Goal: Information Seeking & Learning: Learn about a topic

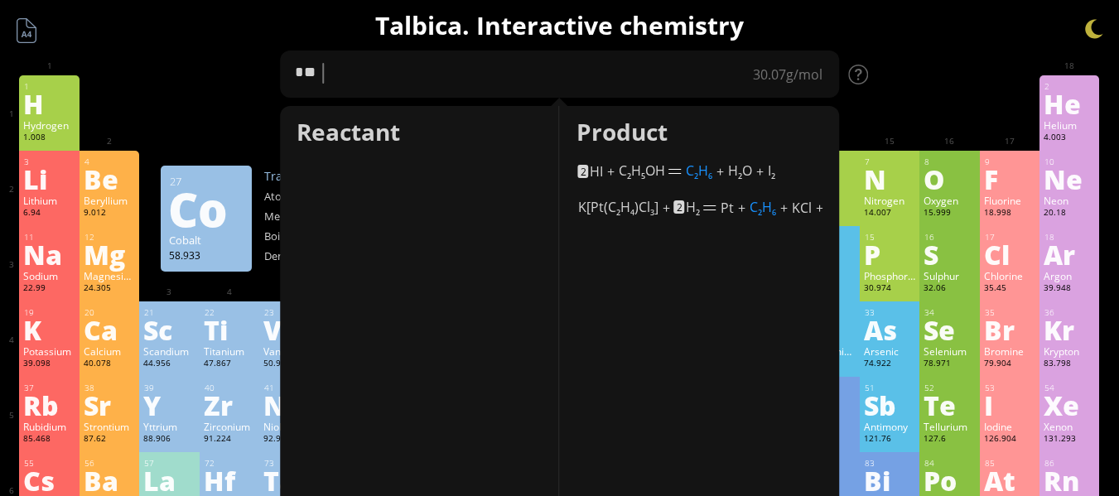
type textarea "*"
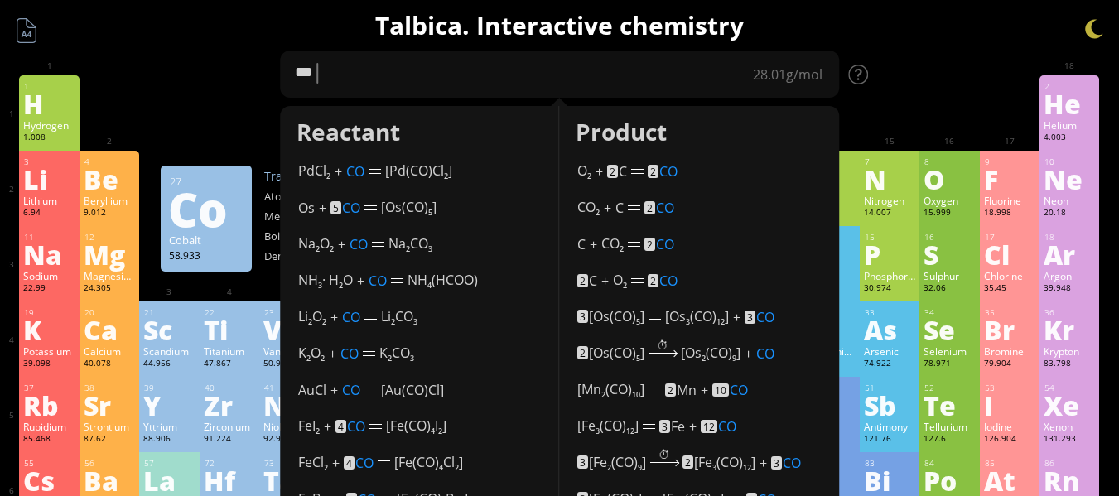
type textarea "****"
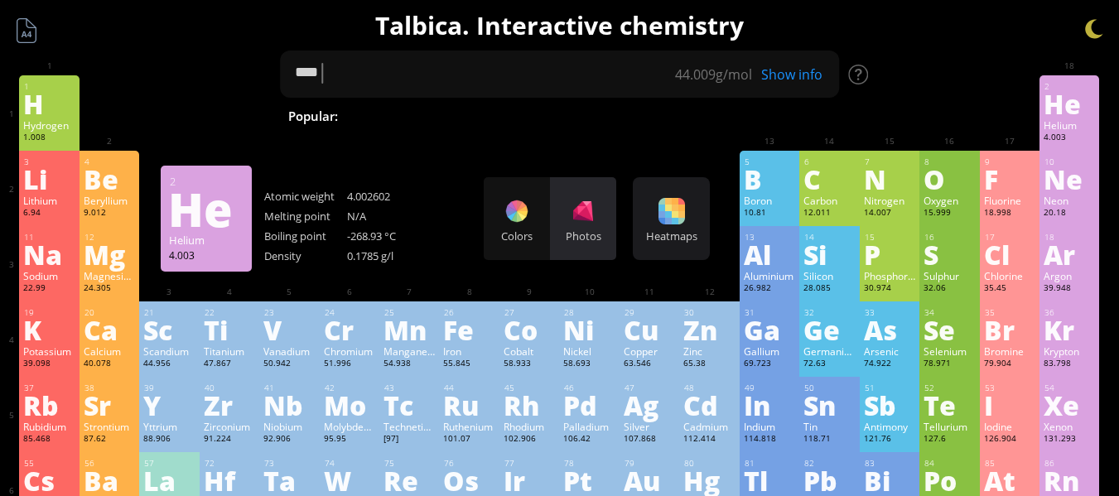
click at [584, 211] on div at bounding box center [583, 211] width 26 height 26
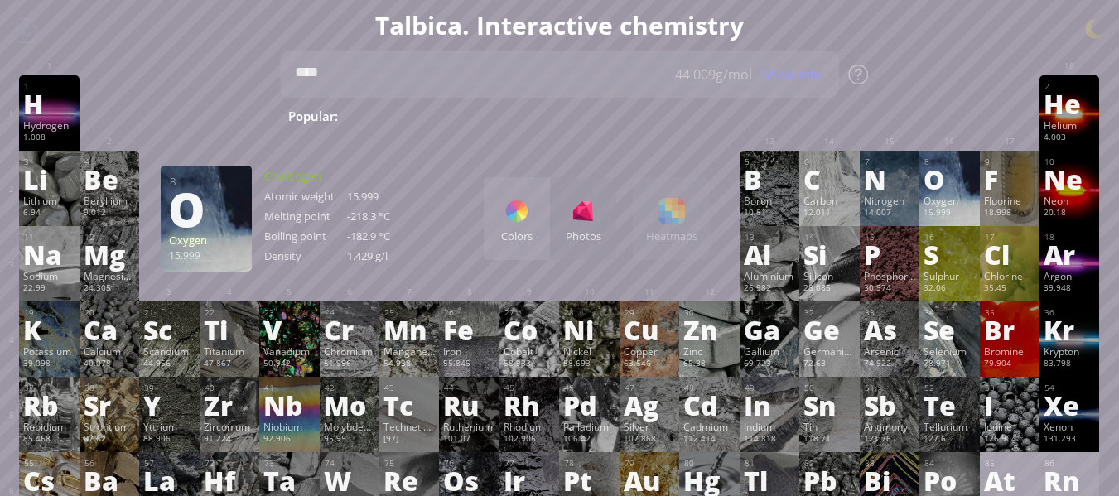
click at [951, 168] on div "O" at bounding box center [948, 179] width 51 height 26
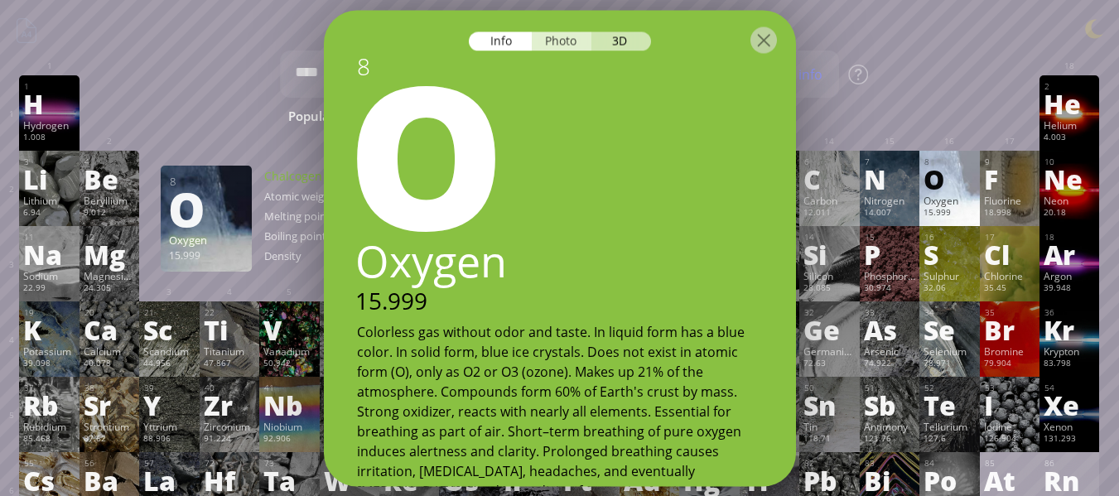
click at [569, 41] on div "Photo" at bounding box center [562, 40] width 60 height 19
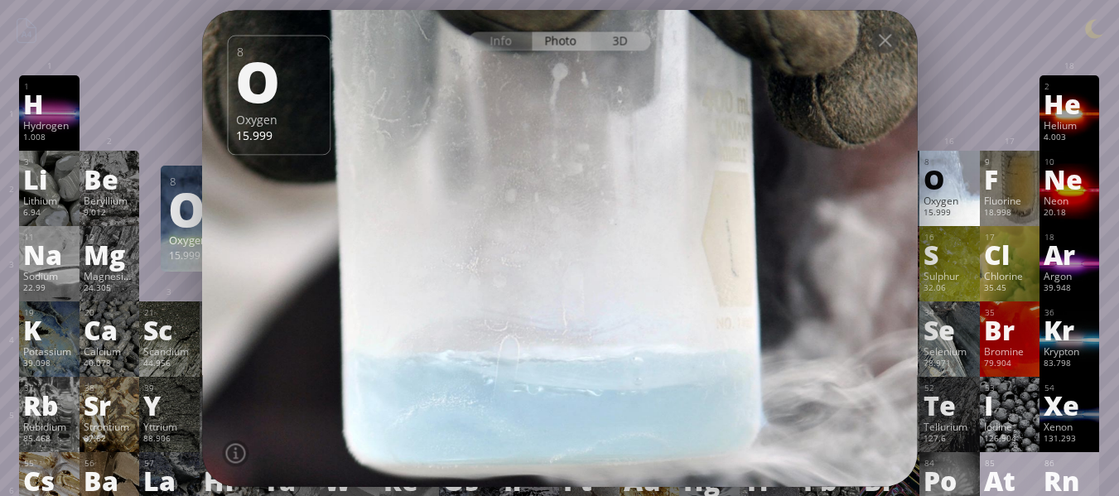
click at [634, 35] on div "3D" at bounding box center [621, 40] width 60 height 19
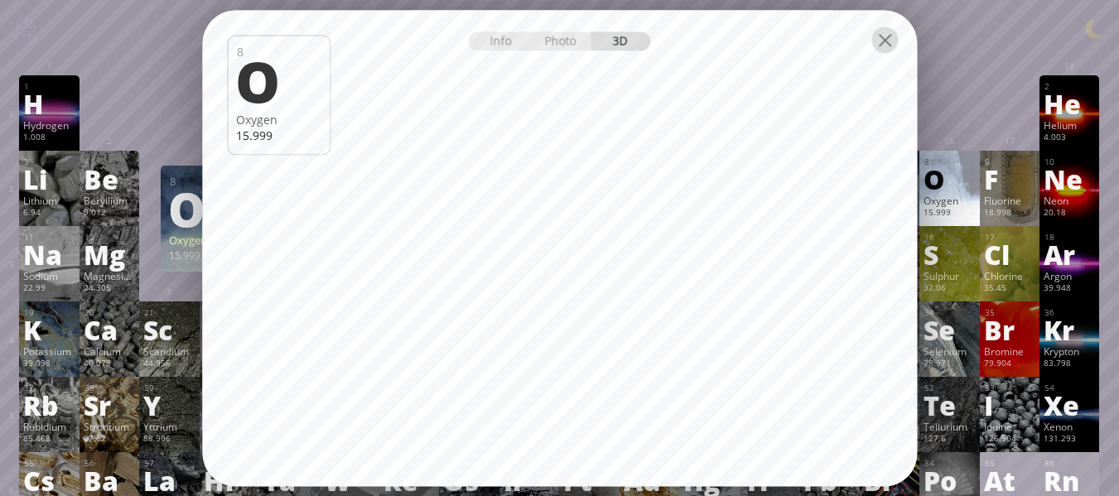
click at [889, 36] on div at bounding box center [884, 39] width 26 height 26
click at [884, 48] on div at bounding box center [884, 39] width 26 height 26
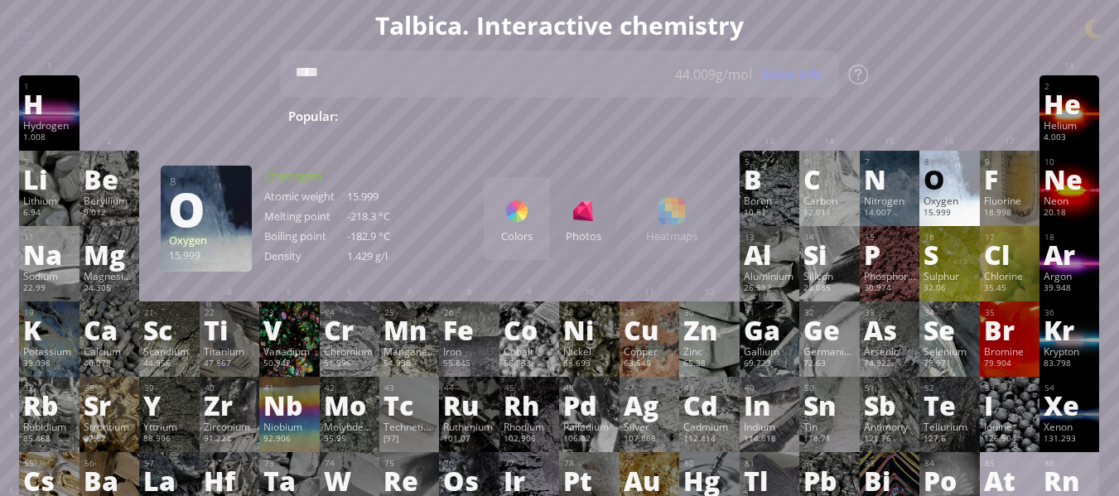
click at [878, 35] on div at bounding box center [884, 39] width 26 height 26
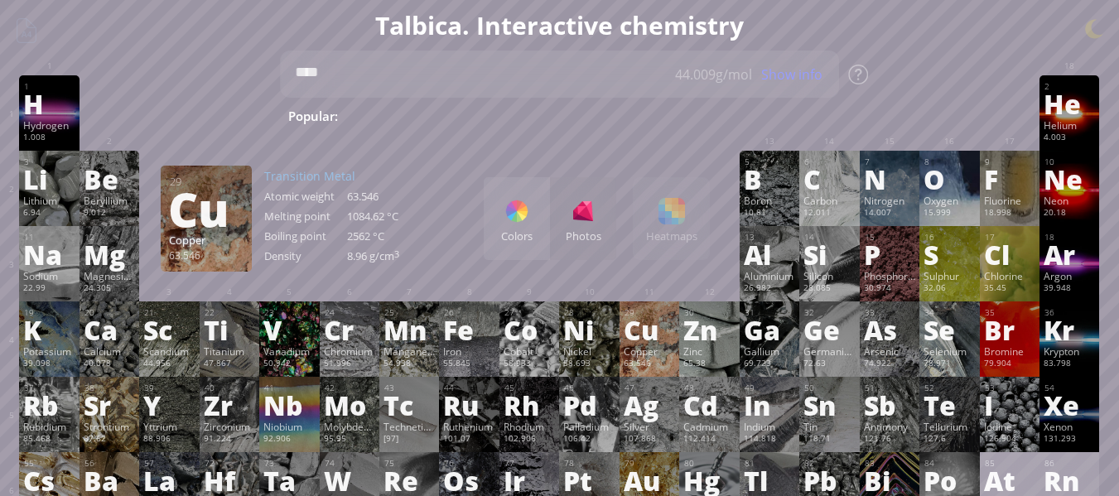
click at [668, 338] on div "Cu" at bounding box center [649, 329] width 51 height 26
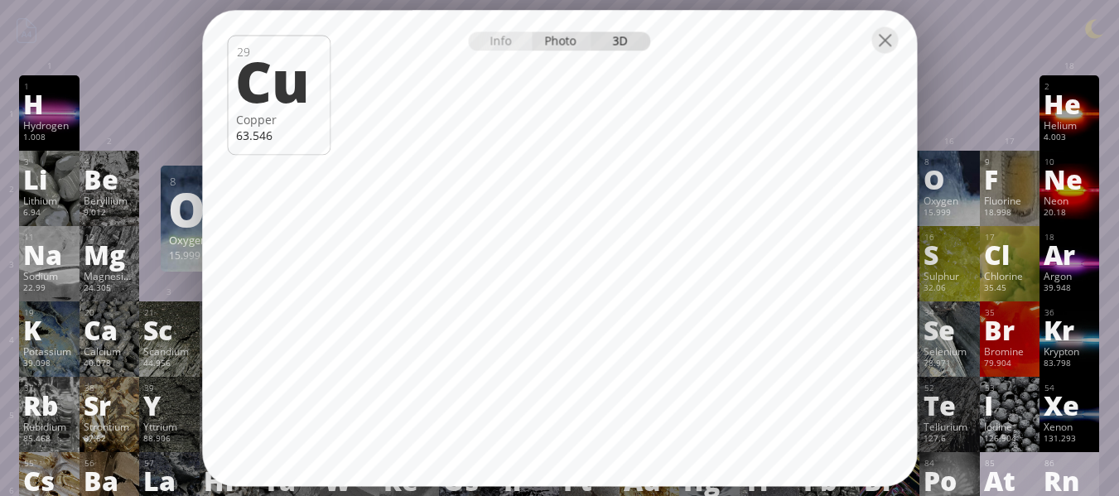
click at [566, 41] on div "Photo" at bounding box center [562, 40] width 60 height 19
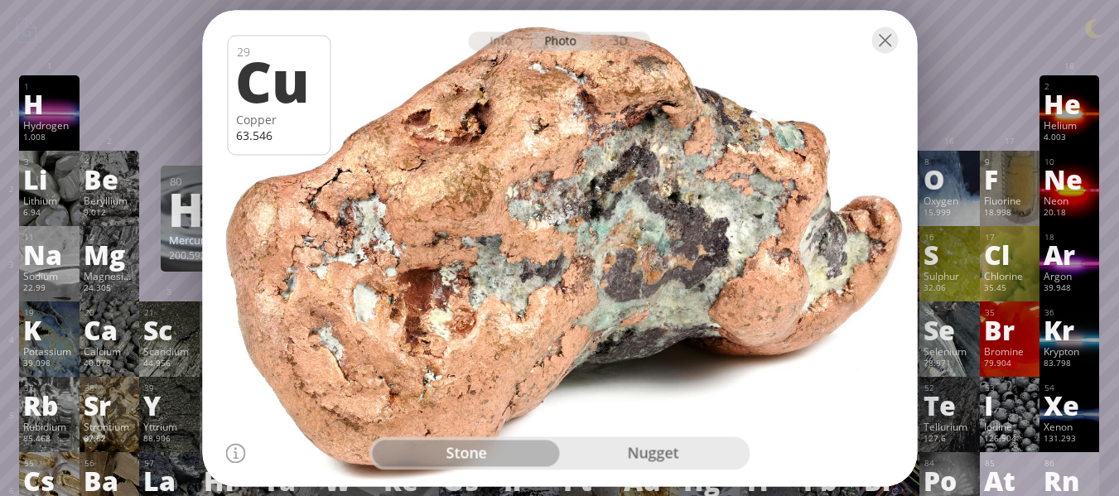
click at [667, 450] on div "nugget" at bounding box center [653, 453] width 187 height 26
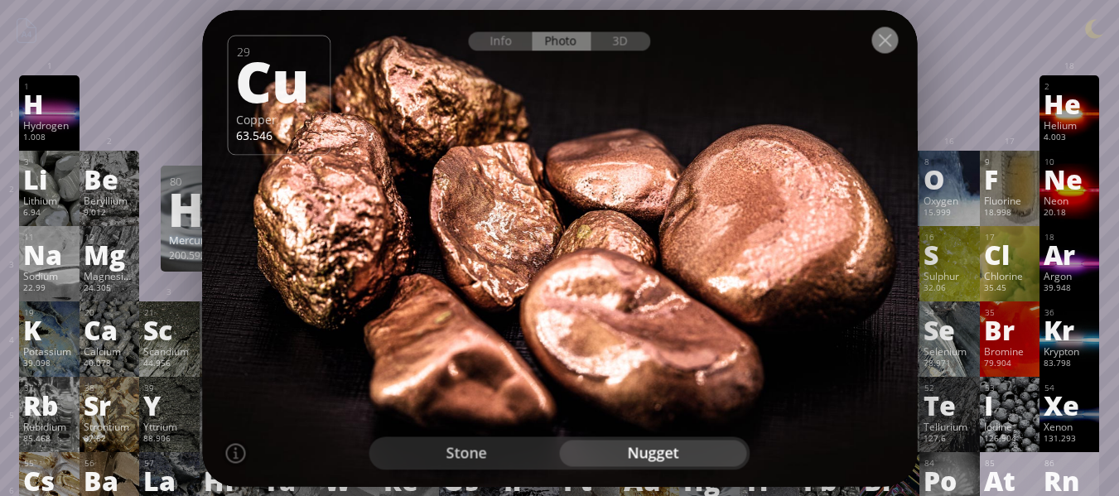
click at [874, 44] on div at bounding box center [884, 39] width 26 height 26
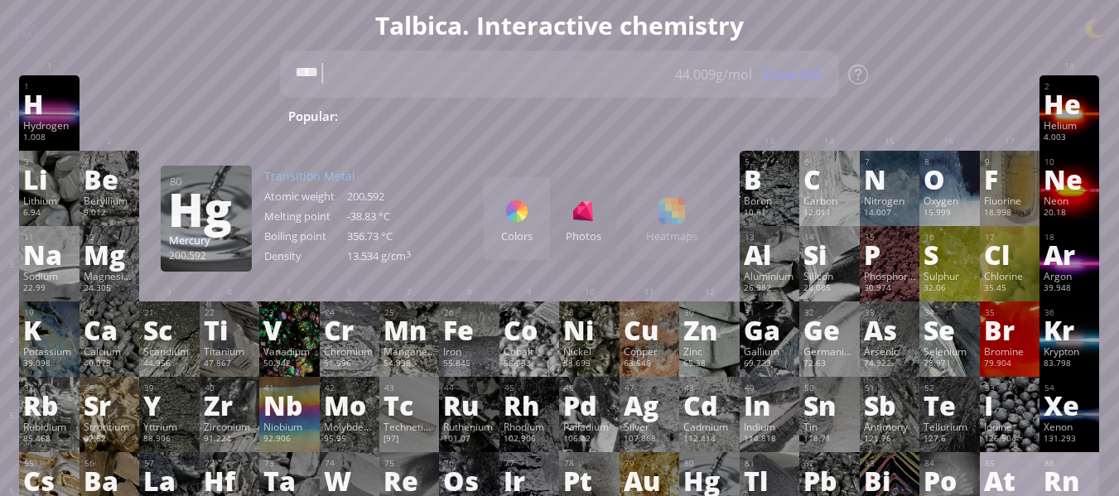
click at [417, 67] on textarea "****" at bounding box center [560, 74] width 560 height 47
